Goal: Task Accomplishment & Management: Complete application form

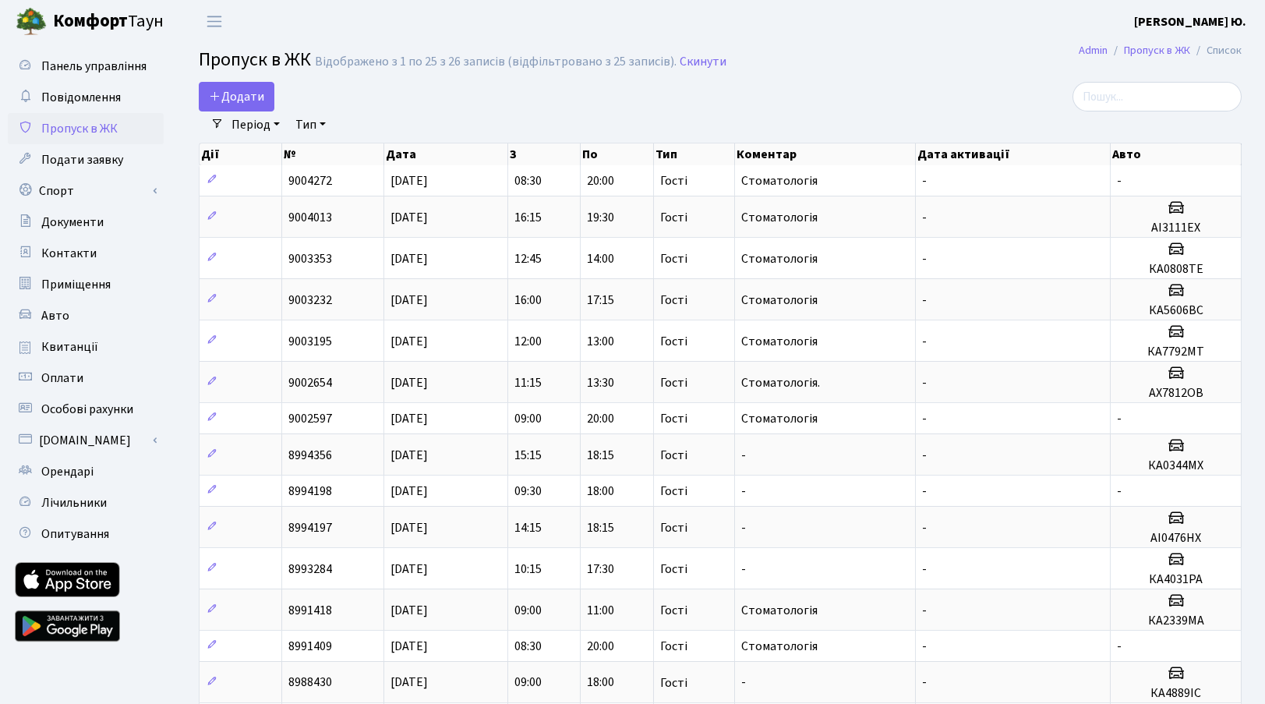
select select "25"
click at [261, 92] on span "Додати" at bounding box center [236, 96] width 55 height 17
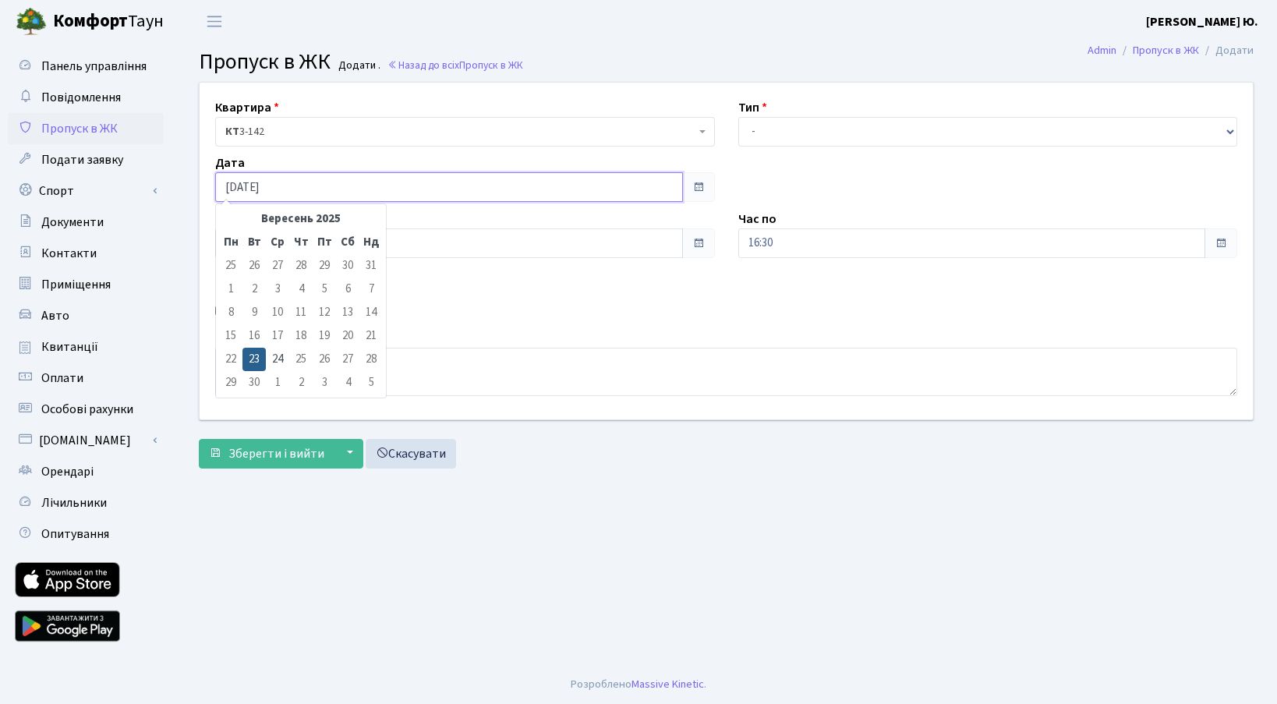
click at [293, 188] on input "[DATE]" at bounding box center [449, 187] width 468 height 30
click at [284, 359] on td "24" at bounding box center [277, 359] width 23 height 23
type input "24.09.2025"
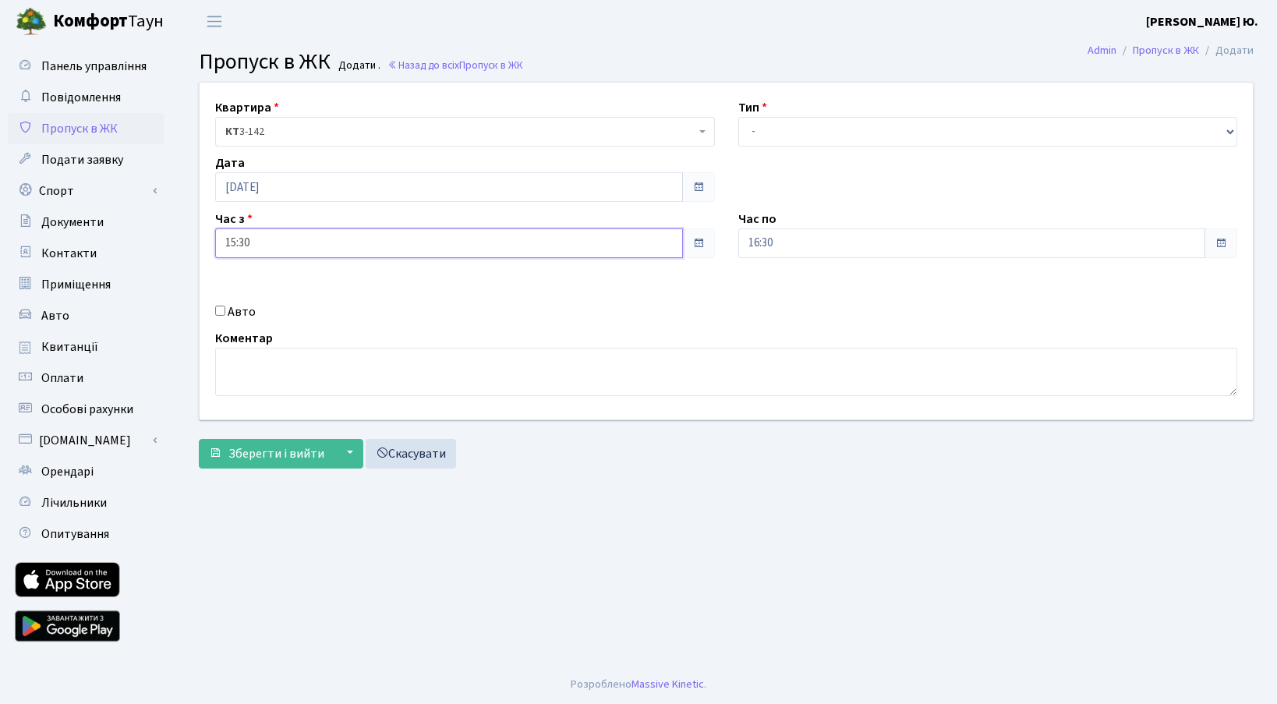
click at [259, 231] on input "15:30" at bounding box center [449, 243] width 468 height 30
click at [270, 418] on icon at bounding box center [258, 419] width 42 height 42
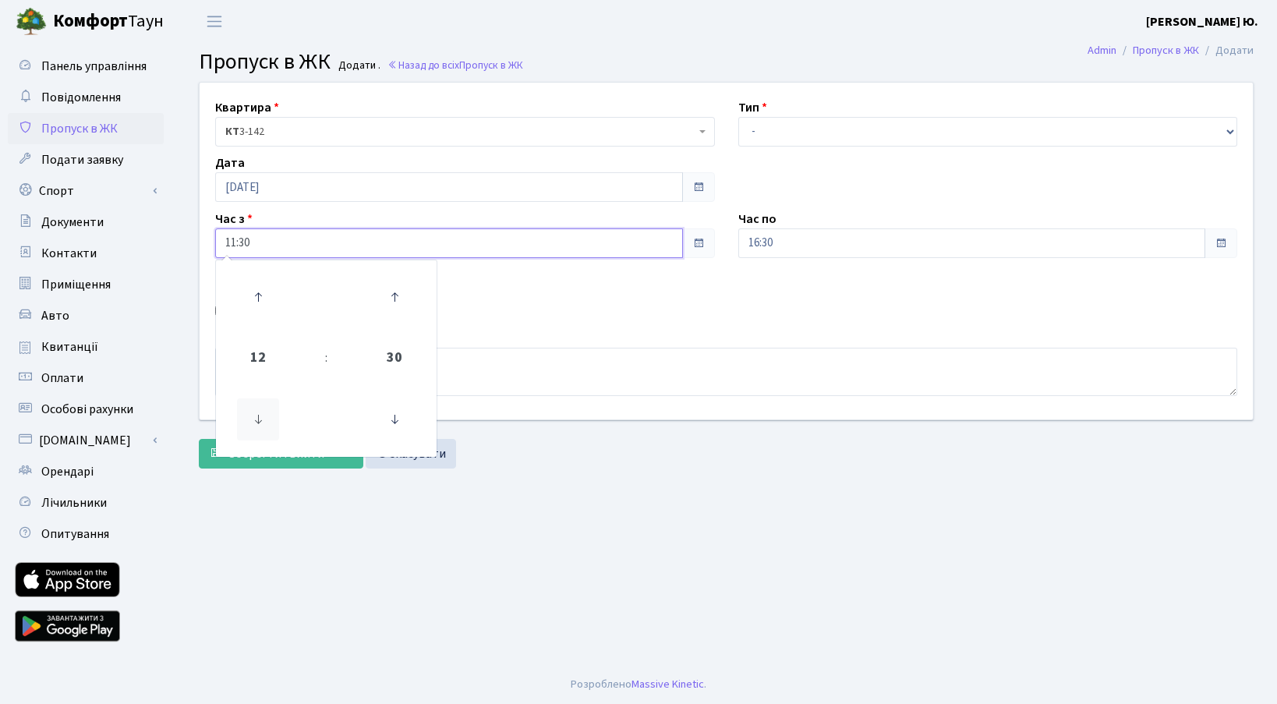
click at [270, 418] on icon at bounding box center [258, 419] width 42 height 42
type input "08:30"
click at [768, 122] on select "- Доставка Таксі Гості Сервіс" at bounding box center [988, 132] width 500 height 30
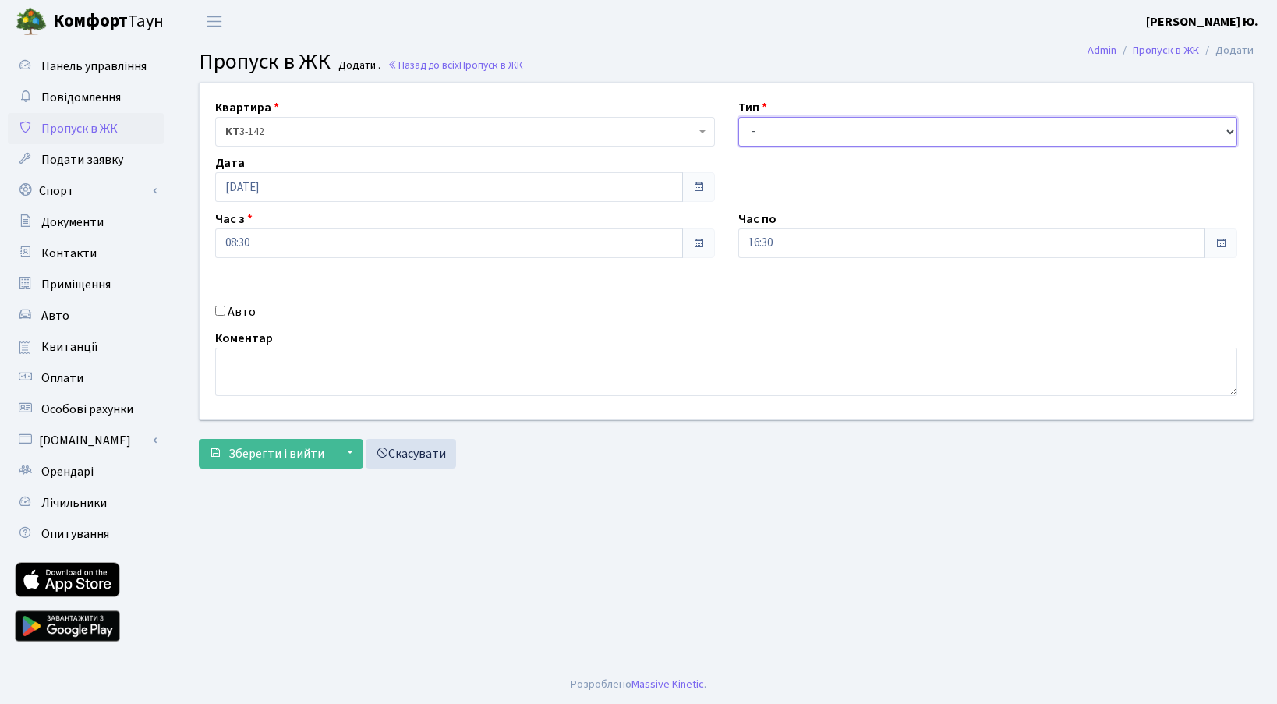
select select "3"
click at [738, 117] on select "- Доставка Таксі Гості Сервіс" at bounding box center [988, 132] width 500 height 30
click at [788, 244] on input "16:30" at bounding box center [972, 243] width 468 height 30
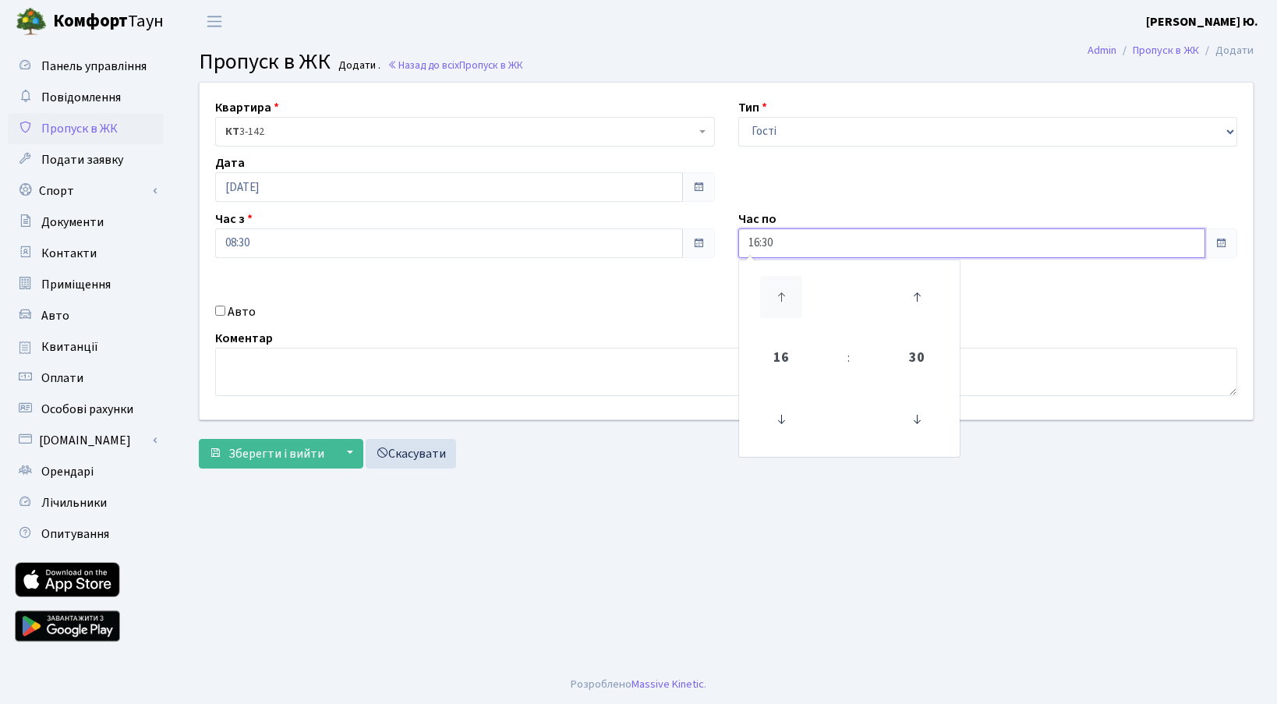
click at [774, 280] on icon at bounding box center [781, 297] width 42 height 42
click at [917, 426] on icon at bounding box center [917, 419] width 42 height 42
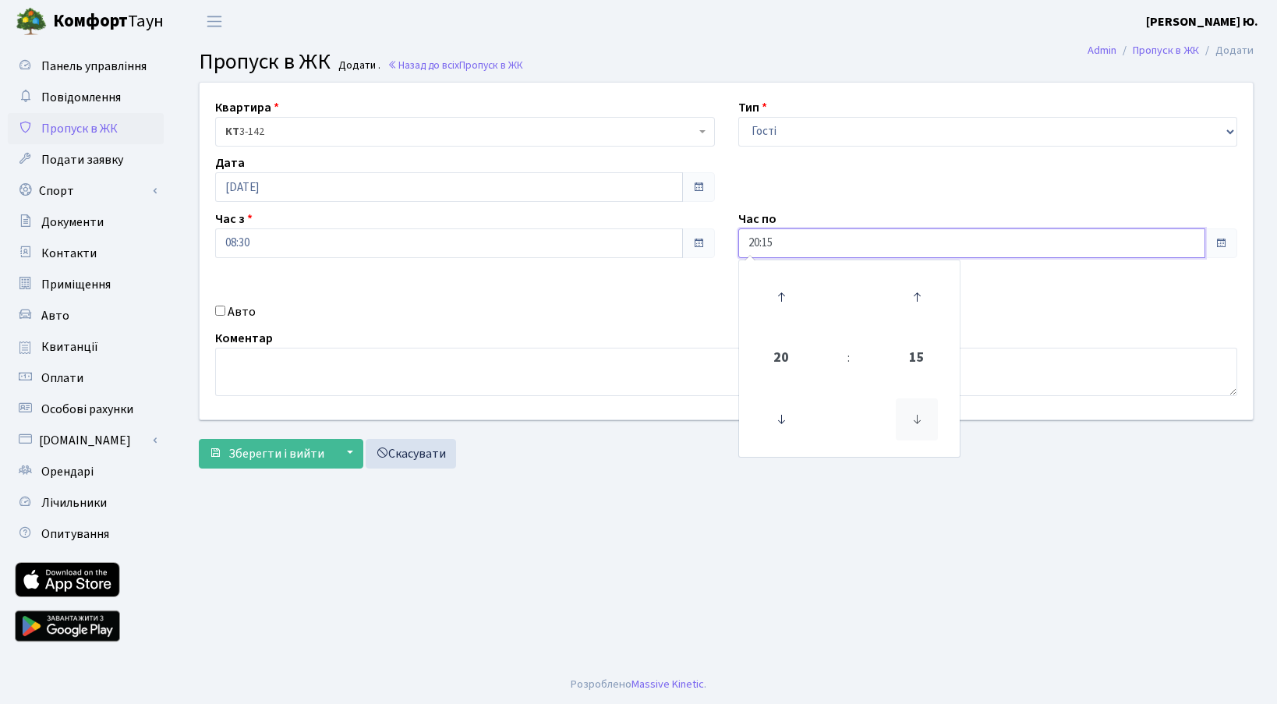
drag, startPoint x: 916, startPoint y: 426, endPoint x: 899, endPoint y: 431, distance: 17.3
click at [915, 426] on icon at bounding box center [917, 419] width 42 height 42
type input "20:00"
click at [664, 391] on textarea at bounding box center [726, 372] width 1022 height 48
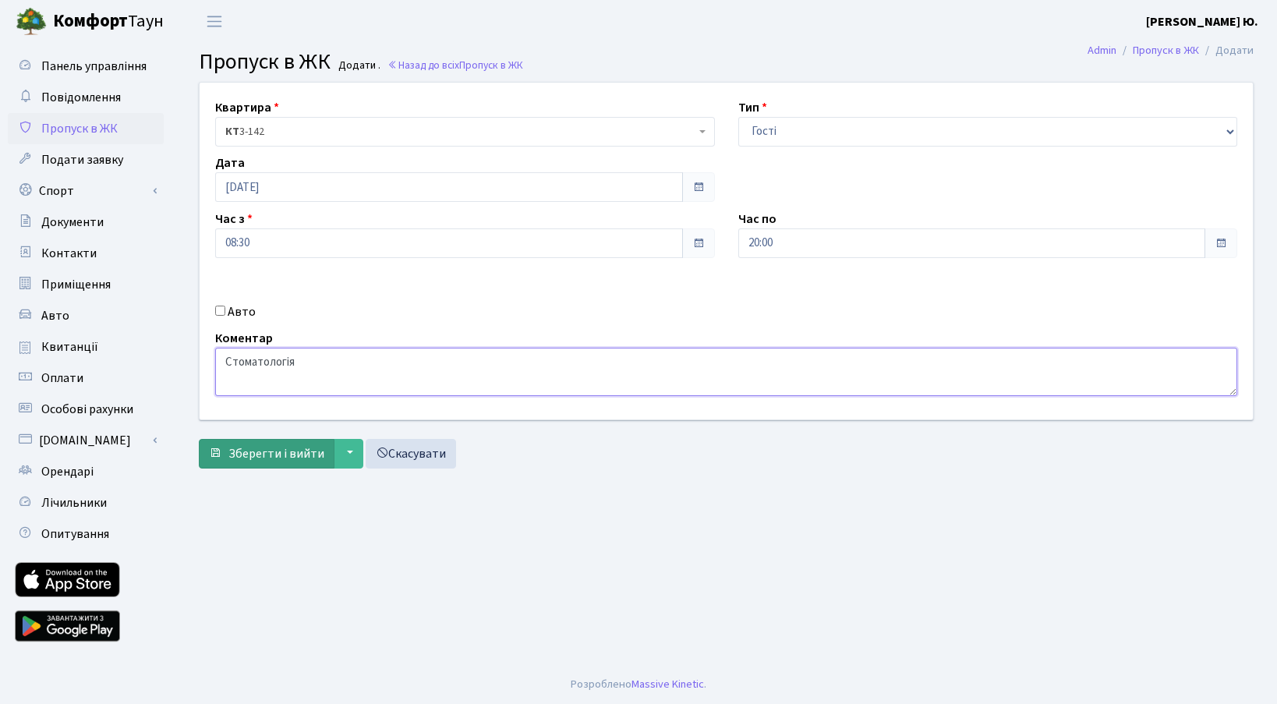
type textarea "Стоматологія"
click at [313, 451] on span "Зберегти і вийти" at bounding box center [276, 453] width 96 height 17
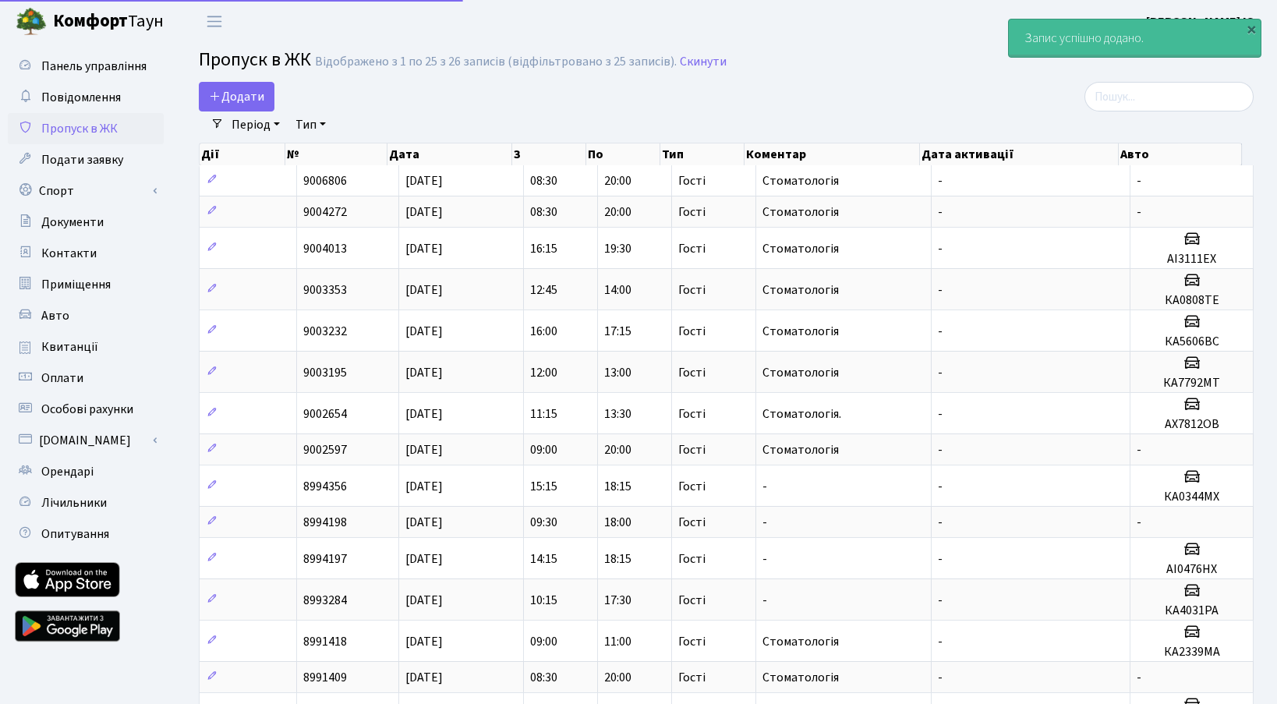
select select "25"
